Goal: Task Accomplishment & Management: Use online tool/utility

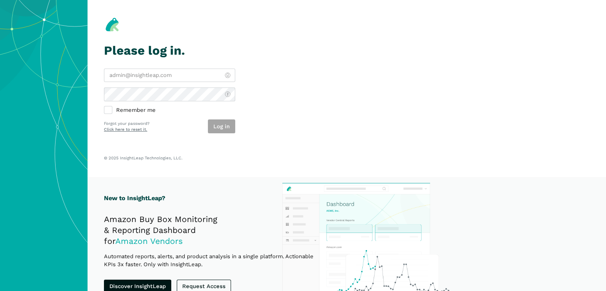
type input "[PERSON_NAME][EMAIL_ADDRESS][DOMAIN_NAME]"
click at [298, 104] on section "Please log in. [PERSON_NAME][EMAIL_ADDRESS][DOMAIN_NAME] Remember me Log in For…" at bounding box center [347, 88] width 519 height 177
click at [227, 129] on button "Log in" at bounding box center [221, 127] width 27 height 14
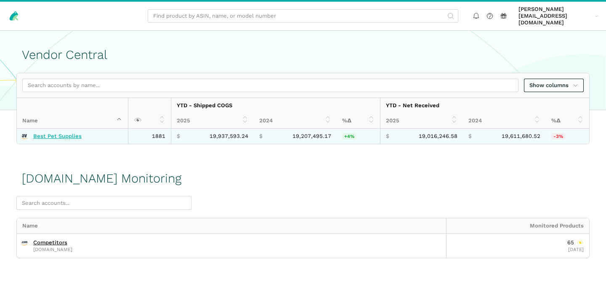
click at [60, 133] on link "Best Pet Supplies" at bounding box center [57, 136] width 48 height 7
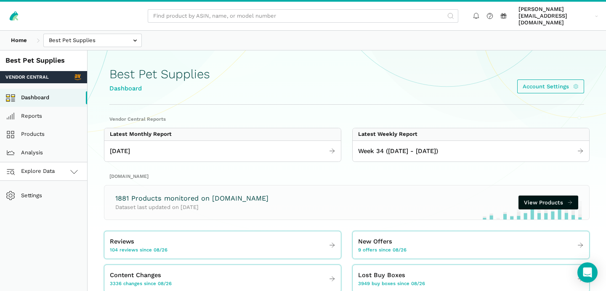
click at [64, 165] on link "Explore Data" at bounding box center [43, 172] width 87 height 19
click at [53, 200] on link "Amazon.com" at bounding box center [43, 209] width 87 height 19
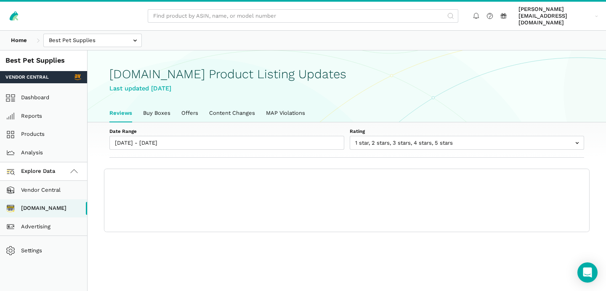
scroll to position [3, 0]
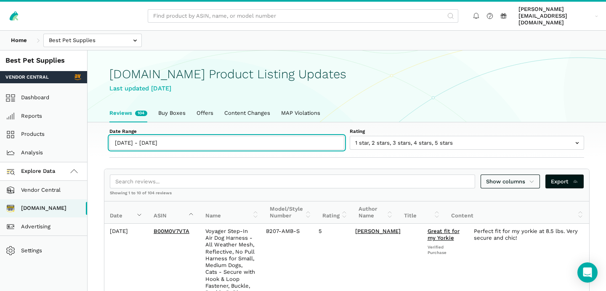
click at [135, 139] on input "08/26/2025 - 09/01/2025" at bounding box center [226, 143] width 235 height 14
type input "08/26/2025"
type input "09/01/2025"
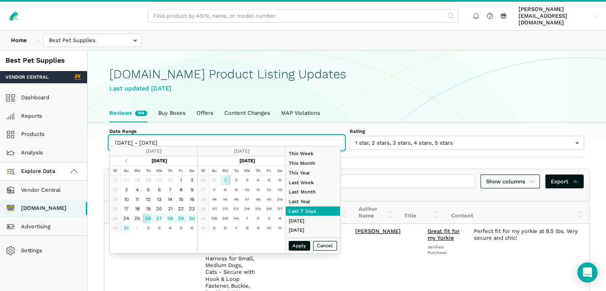
type input "08/29/2025"
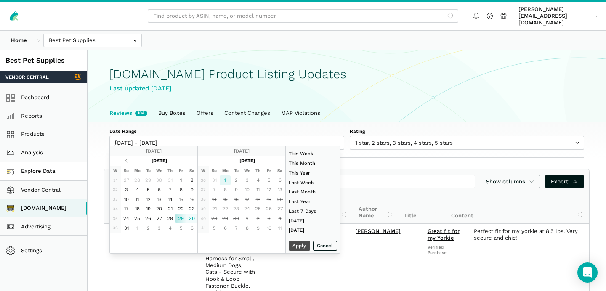
type input "09/01/2025"
type input "07/01/2025"
type input "07/31/2025"
type input "08/29/2025"
type input "09/01/2025"
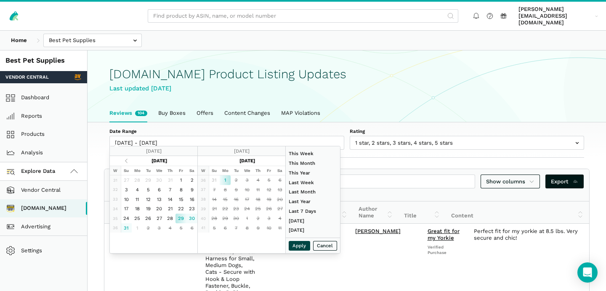
click at [297, 248] on button "Apply" at bounding box center [300, 246] width 22 height 10
type input "08/29/2025 - 09/01/2025"
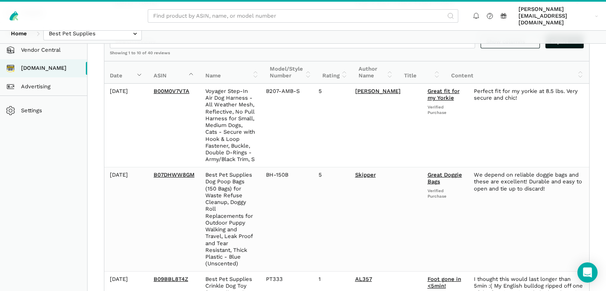
scroll to position [0, 0]
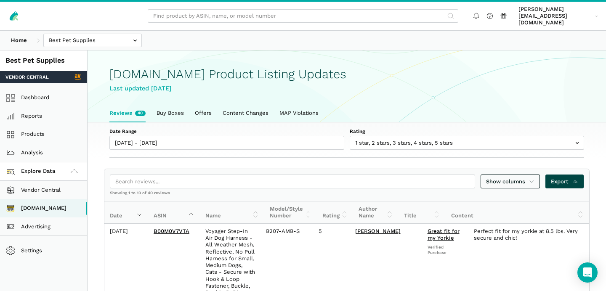
click at [563, 178] on span "Export" at bounding box center [564, 182] width 27 height 8
